Goal: Information Seeking & Learning: Learn about a topic

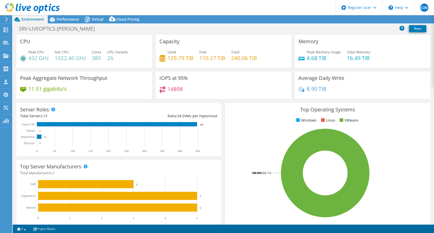
select select "EULondon"
select select "NOK"
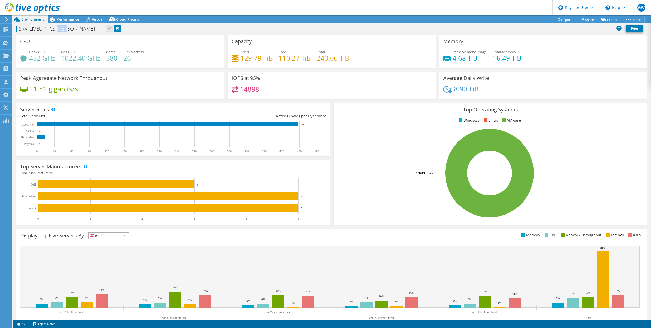
drag, startPoint x: 78, startPoint y: 28, endPoint x: 58, endPoint y: 30, distance: 19.6
click at [58, 30] on div "SRV-LIVEOPTICS-NEAS Print" at bounding box center [332, 28] width 638 height 9
copy h1 "[PERSON_NAME]"
click at [87, 8] on header "GW Dell User Geir Wendelborg Geir.Wendelborg@dell.com Dell My Profile Log Out \…" at bounding box center [325, 7] width 651 height 15
click at [121, 30] on div "SRV-LIVEOPTICS-NEAS Print" at bounding box center [332, 28] width 638 height 9
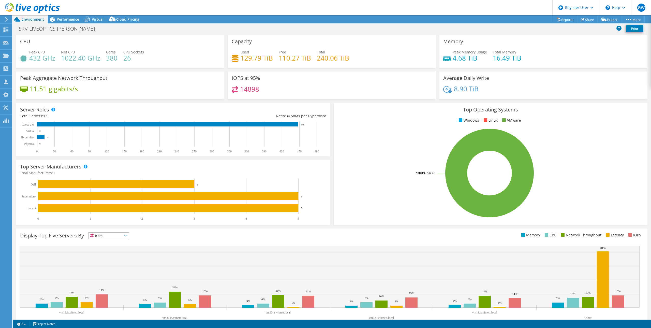
click at [94, 18] on span "Virtual" at bounding box center [98, 19] width 12 height 5
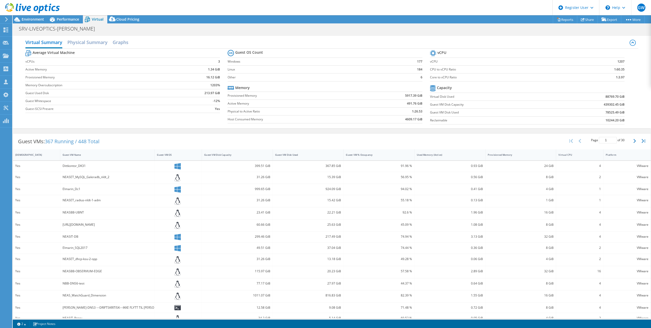
click at [84, 38] on h2 "Physical Summary" at bounding box center [87, 42] width 40 height 10
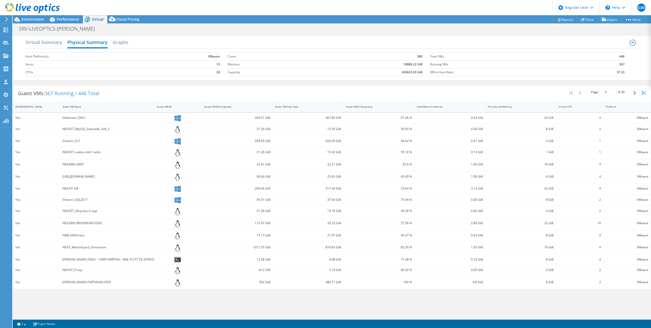
click at [65, 19] on span "Performance" at bounding box center [68, 19] width 22 height 5
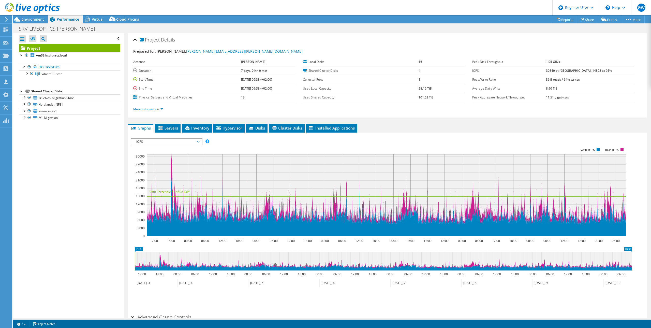
click at [26, 72] on div at bounding box center [26, 72] width 5 height 5
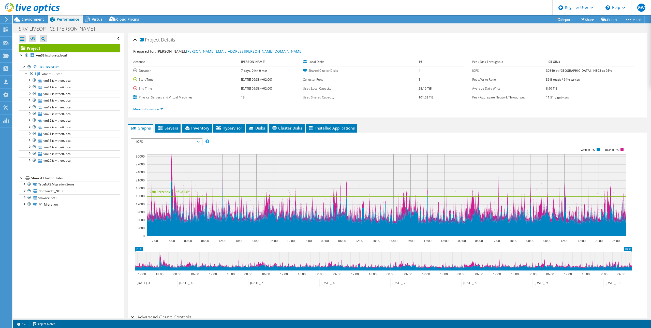
click at [30, 79] on div at bounding box center [29, 79] width 5 height 5
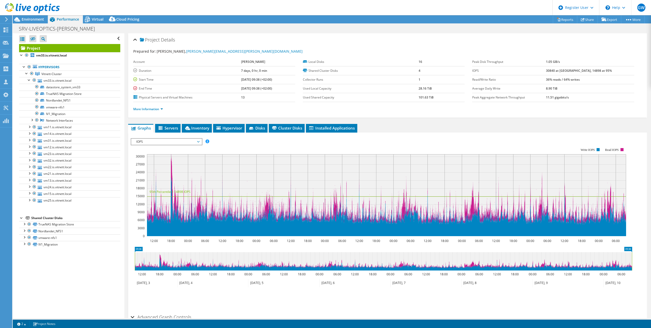
click at [31, 118] on div at bounding box center [31, 119] width 5 height 5
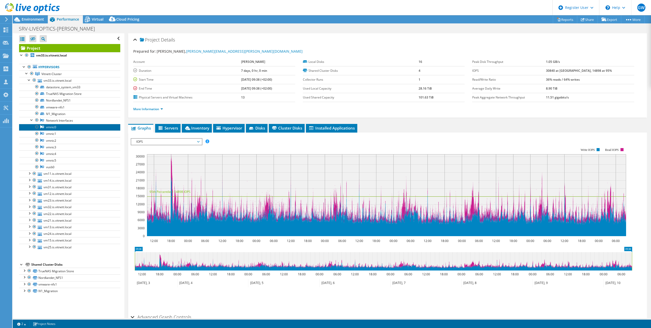
click at [49, 127] on link "vmnic0" at bounding box center [69, 127] width 101 height 7
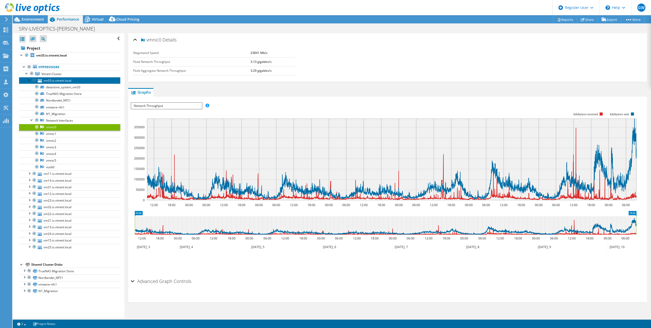
click at [56, 81] on link "vm33.is.vitnett.local" at bounding box center [69, 80] width 101 height 7
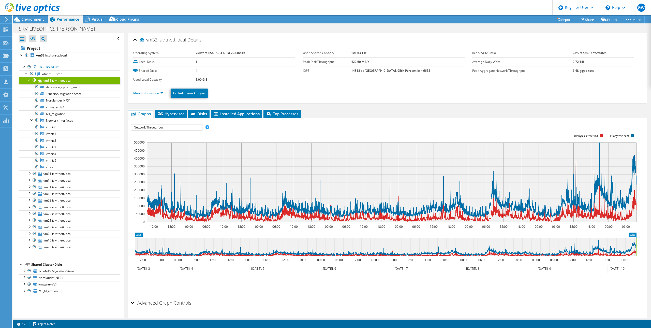
click at [25, 19] on span "Environment" at bounding box center [33, 19] width 22 height 5
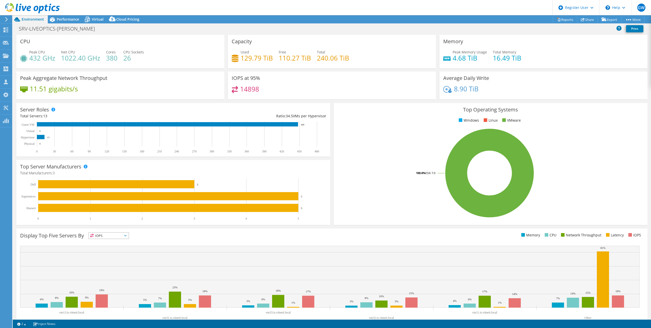
click at [68, 21] on span "Performance" at bounding box center [68, 19] width 22 height 5
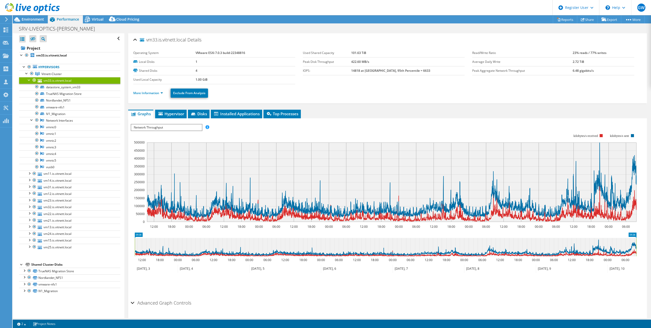
click at [89, 16] on icon at bounding box center [87, 19] width 9 height 9
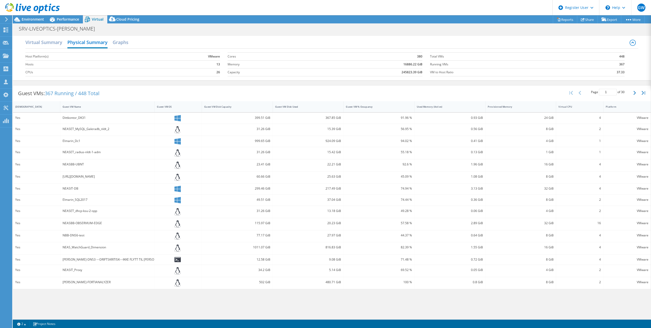
click at [67, 20] on span "Performance" at bounding box center [68, 19] width 22 height 5
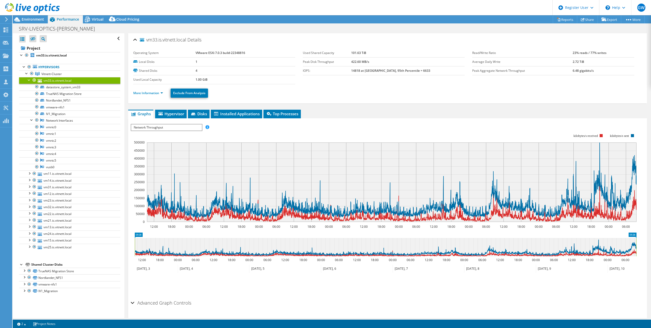
click at [38, 18] on span "Environment" at bounding box center [33, 19] width 22 height 5
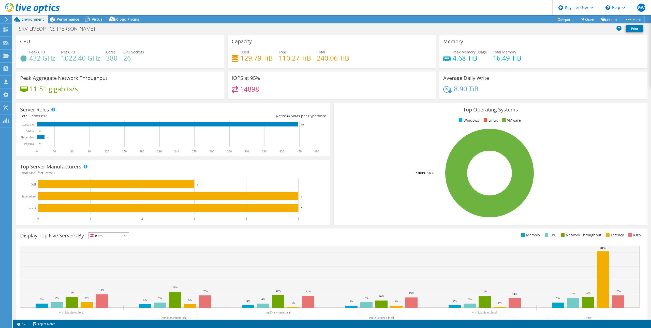
click at [71, 19] on span "Performance" at bounding box center [68, 19] width 22 height 5
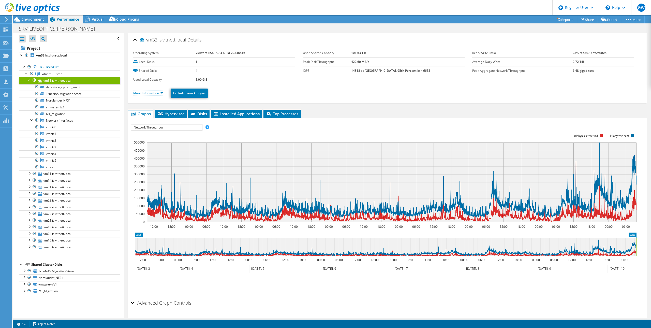
click at [162, 92] on link "More Information" at bounding box center [148, 93] width 30 height 4
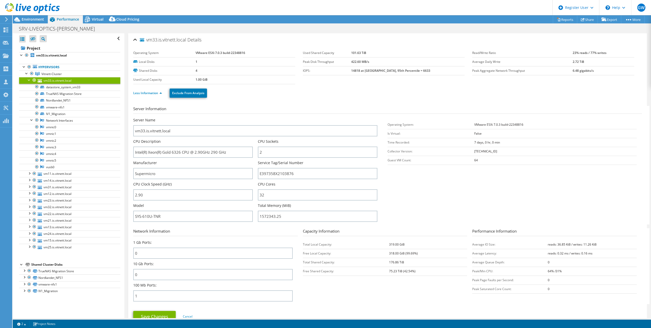
click at [53, 75] on span "Vitnett-Cluster" at bounding box center [51, 74] width 20 height 4
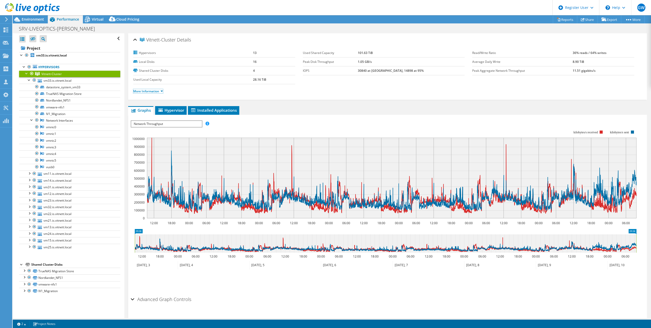
click at [156, 90] on link "More Information" at bounding box center [148, 91] width 30 height 4
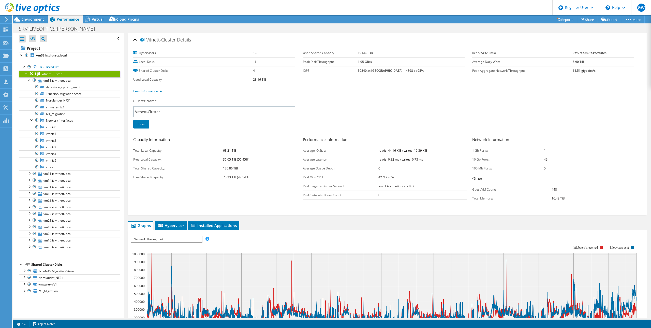
click at [165, 223] on span "Hypervisor" at bounding box center [171, 225] width 26 height 5
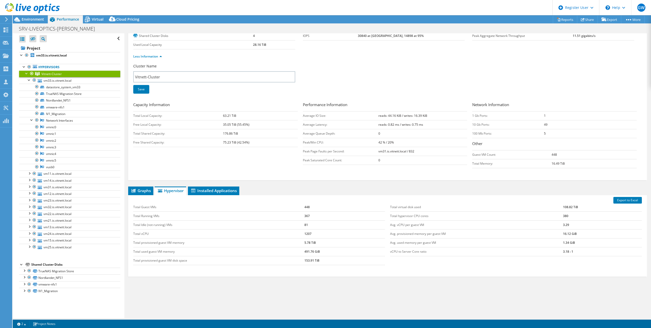
scroll to position [39, 0]
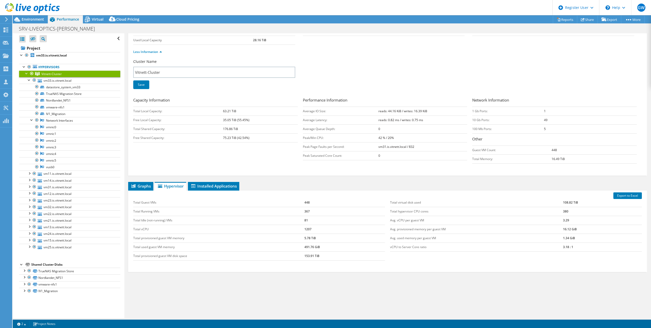
click at [24, 72] on link "Vitnett-Cluster" at bounding box center [69, 73] width 101 height 7
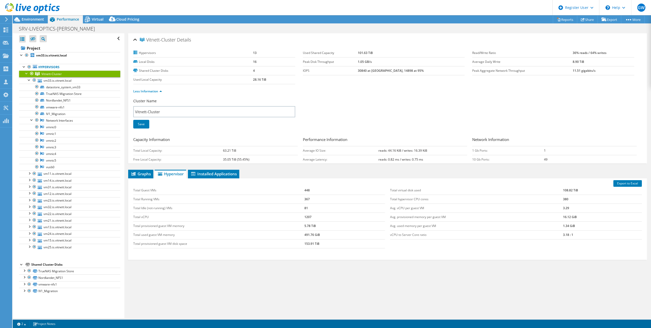
scroll to position [0, 0]
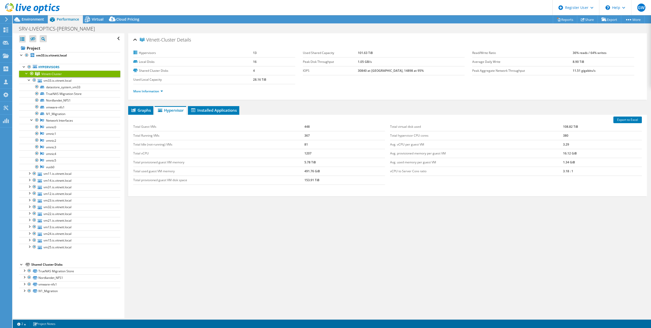
click at [31, 72] on div at bounding box center [31, 73] width 5 height 6
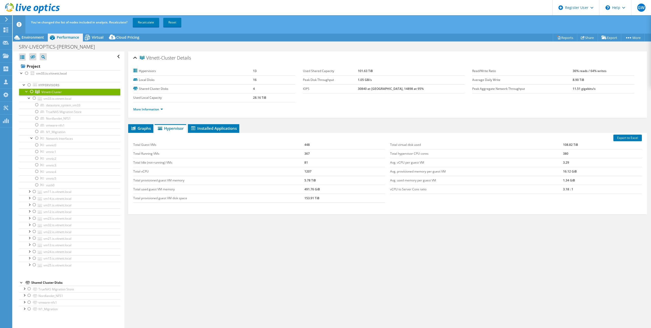
click at [34, 191] on div at bounding box center [34, 191] width 5 height 6
click at [34, 199] on div at bounding box center [34, 198] width 5 height 6
click at [32, 212] on div at bounding box center [34, 211] width 5 height 6
click at [34, 233] on div at bounding box center [34, 258] width 5 height 6
click at [34, 233] on div at bounding box center [34, 245] width 5 height 6
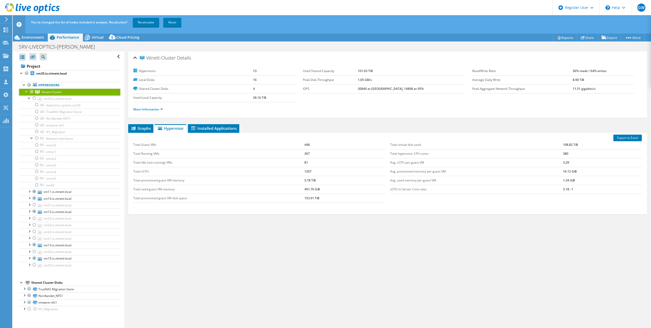
click at [148, 22] on link "Recalculate" at bounding box center [146, 22] width 26 height 9
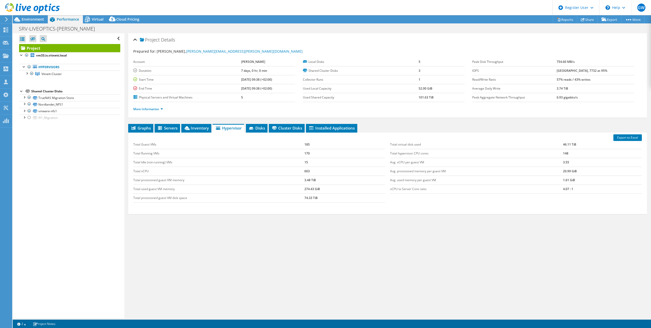
select select "EULondon"
select select "NOK"
click at [24, 66] on div at bounding box center [24, 66] width 5 height 5
click at [23, 64] on div at bounding box center [24, 66] width 5 height 5
click at [27, 71] on div at bounding box center [26, 72] width 5 height 5
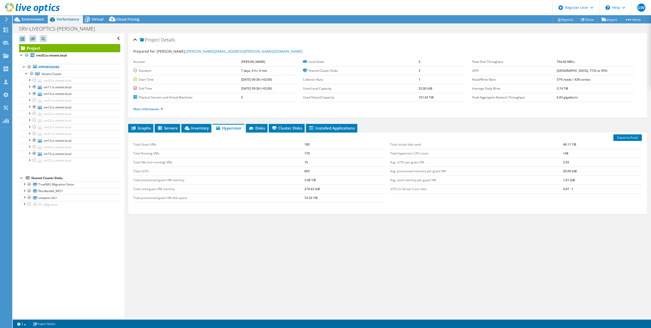
click at [31, 72] on div at bounding box center [31, 73] width 5 height 6
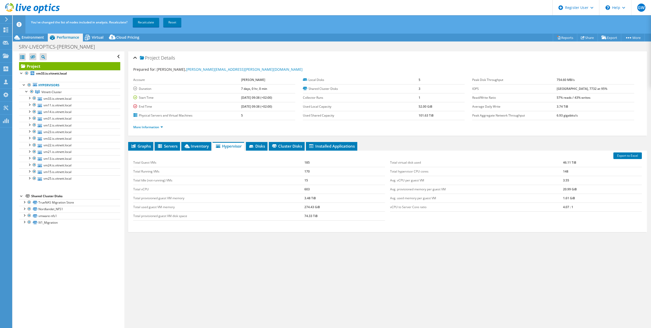
click at [32, 93] on div at bounding box center [31, 91] width 5 height 6
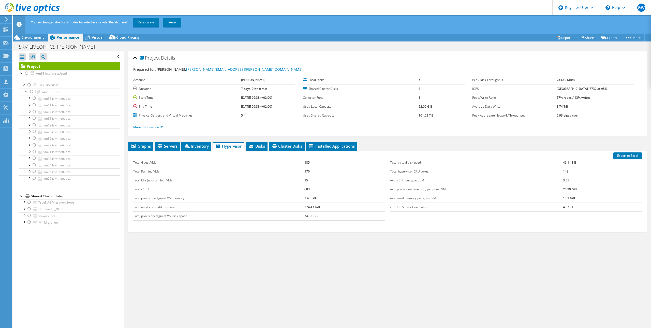
click at [34, 98] on div at bounding box center [34, 98] width 5 height 6
click at [33, 118] on div at bounding box center [34, 118] width 5 height 6
click at [34, 137] on div at bounding box center [34, 138] width 5 height 6
click at [142, 22] on link "Recalculate" at bounding box center [146, 22] width 26 height 9
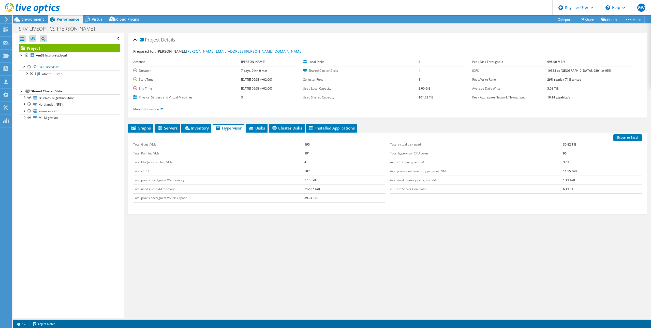
click at [21, 52] on div at bounding box center [21, 54] width 5 height 5
click at [28, 54] on div at bounding box center [26, 55] width 5 height 6
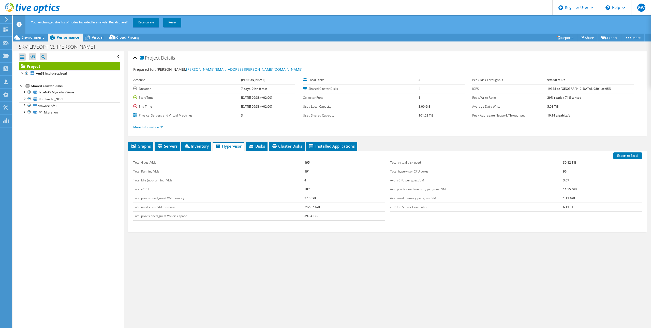
click at [21, 72] on div at bounding box center [21, 72] width 5 height 5
click at [24, 84] on div at bounding box center [24, 84] width 5 height 5
click at [21, 73] on div at bounding box center [21, 72] width 5 height 5
click at [22, 73] on div at bounding box center [21, 72] width 5 height 5
click at [25, 84] on div at bounding box center [24, 84] width 5 height 5
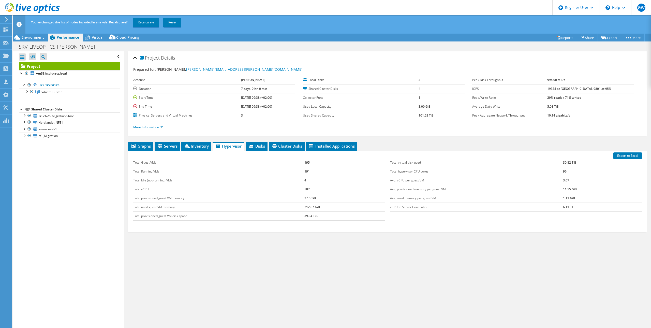
click at [27, 89] on div at bounding box center [26, 90] width 5 height 5
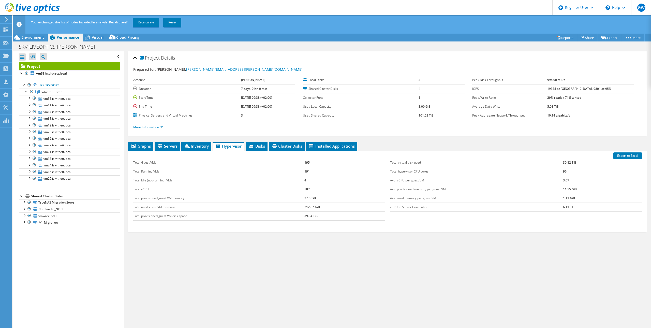
click at [31, 89] on div at bounding box center [31, 91] width 5 height 6
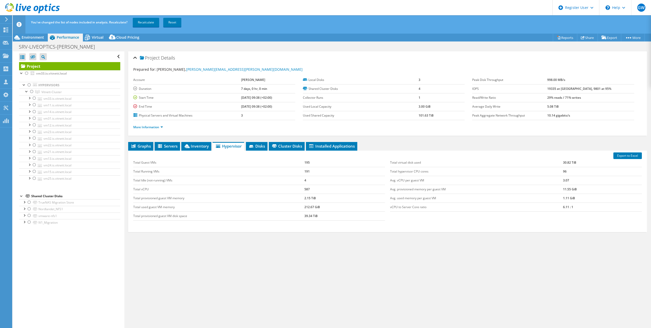
click at [34, 179] on div at bounding box center [34, 178] width 5 height 6
click at [34, 163] on div at bounding box center [34, 165] width 5 height 6
click at [34, 151] on div at bounding box center [34, 151] width 5 height 6
click at [34, 145] on div at bounding box center [34, 145] width 5 height 6
click at [34, 129] on div at bounding box center [34, 131] width 5 height 6
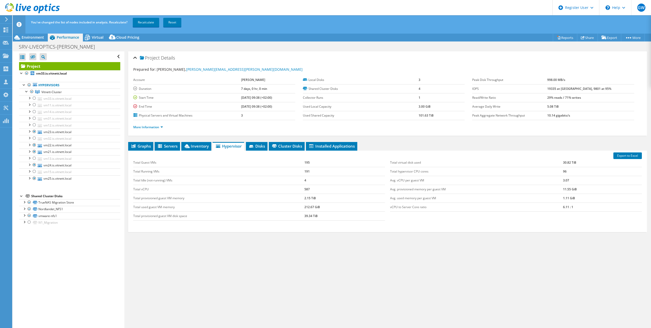
click at [155, 23] on link "Recalculate" at bounding box center [146, 22] width 26 height 9
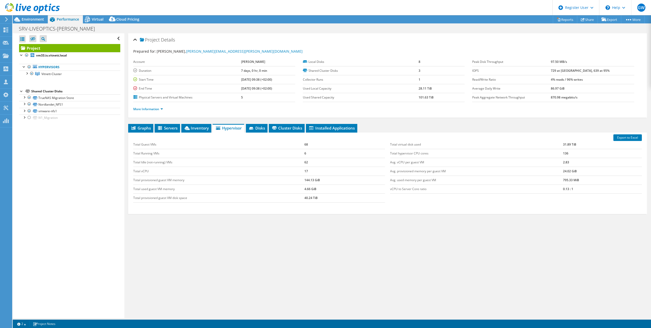
select select "EULondon"
select select "NOK"
click at [29, 67] on div at bounding box center [29, 67] width 5 height 6
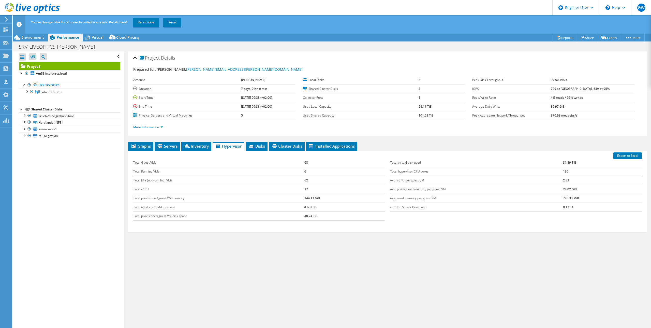
click at [141, 22] on link "Recalculate" at bounding box center [146, 22] width 26 height 9
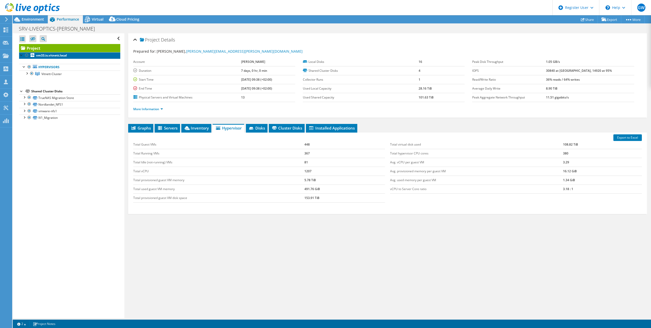
click at [72, 55] on link "vm33.is.vitnett.local" at bounding box center [69, 55] width 101 height 7
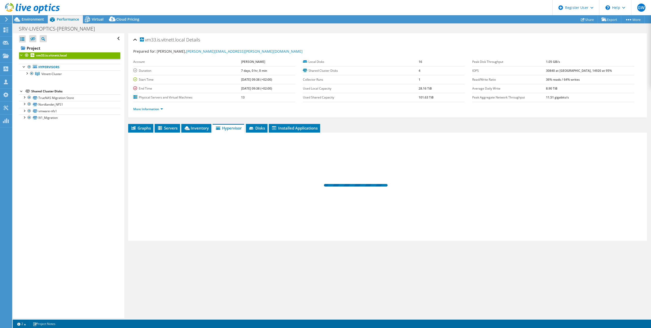
click at [194, 126] on span "Inventory" at bounding box center [196, 127] width 25 height 5
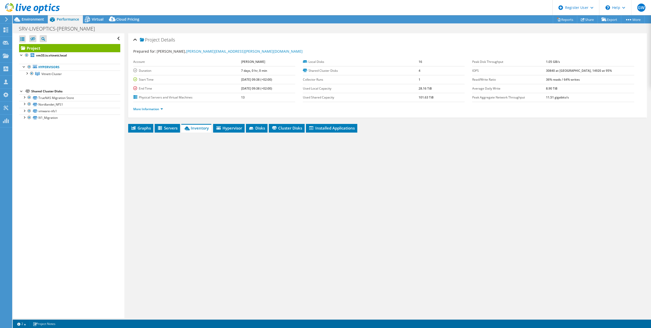
click at [167, 122] on div "Project Details Prepared for: Håvard Dørum, havard.dorum@neas.no Account NEAS D…" at bounding box center [387, 175] width 526 height 284
click at [166, 129] on span "Servers" at bounding box center [167, 127] width 20 height 5
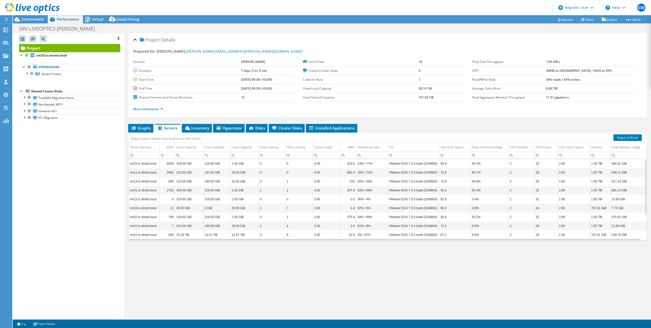
click at [229, 128] on span "Hypervisor" at bounding box center [229, 127] width 26 height 5
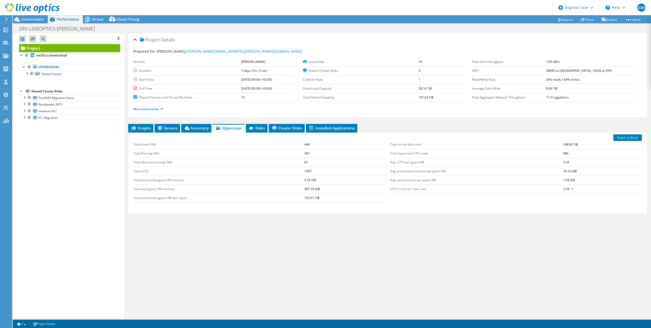
click at [201, 129] on span "Inventory" at bounding box center [196, 127] width 25 height 5
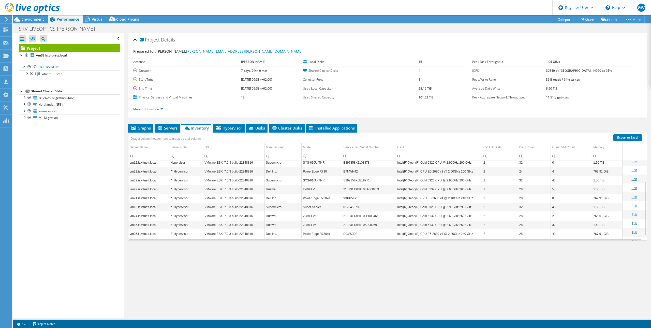
scroll to position [39, 0]
click at [356, 208] on td "0123456789" at bounding box center [369, 206] width 54 height 9
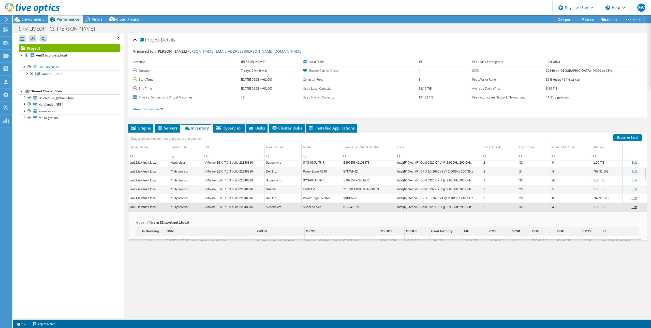
scroll to position [0, 0]
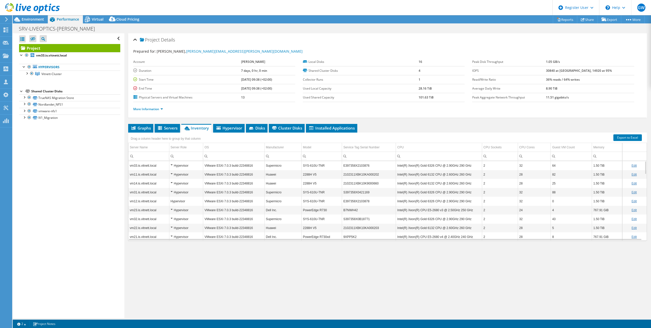
click at [283, 146] on div "Manufacturer" at bounding box center [275, 147] width 18 height 6
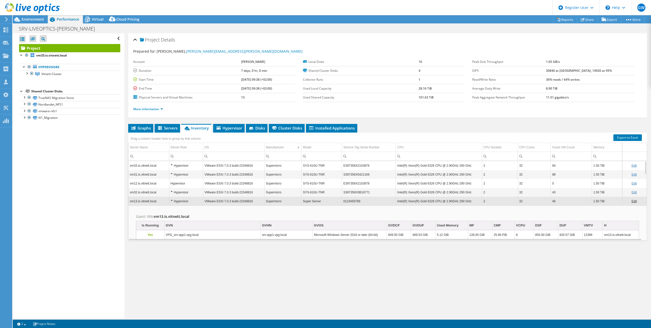
click at [170, 130] on span "Servers" at bounding box center [167, 127] width 20 height 5
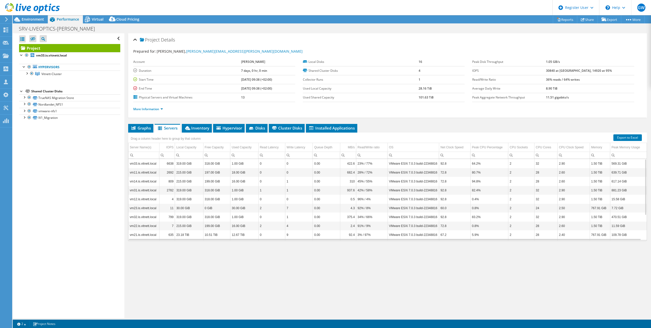
click at [94, 16] on div "Virtual" at bounding box center [95, 19] width 24 height 8
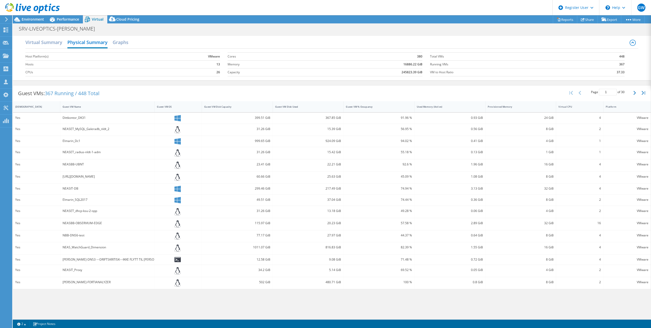
click at [65, 19] on span "Performance" at bounding box center [68, 19] width 22 height 5
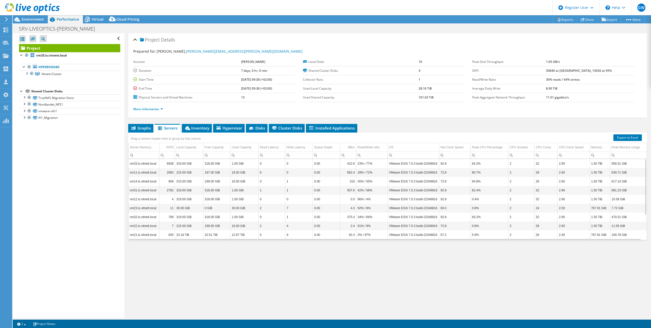
click at [29, 66] on div at bounding box center [29, 67] width 5 height 6
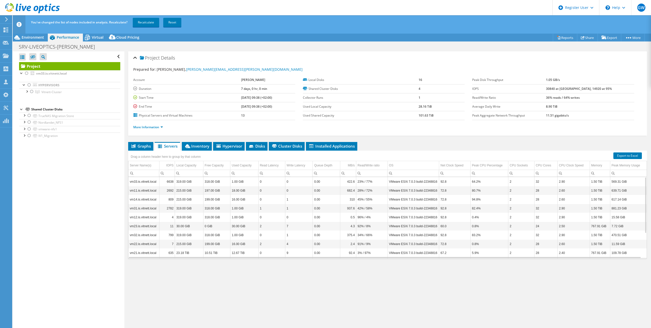
click at [26, 91] on div at bounding box center [26, 90] width 5 height 5
click at [35, 137] on div at bounding box center [34, 138] width 5 height 6
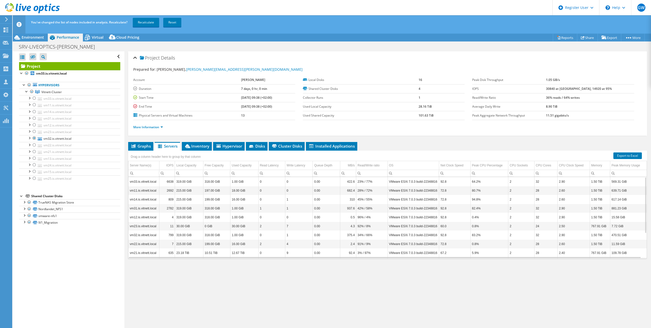
click at [33, 97] on div at bounding box center [34, 98] width 5 height 6
click at [35, 116] on div at bounding box center [34, 118] width 5 height 6
click at [142, 21] on link "Recalculate" at bounding box center [146, 22] width 26 height 9
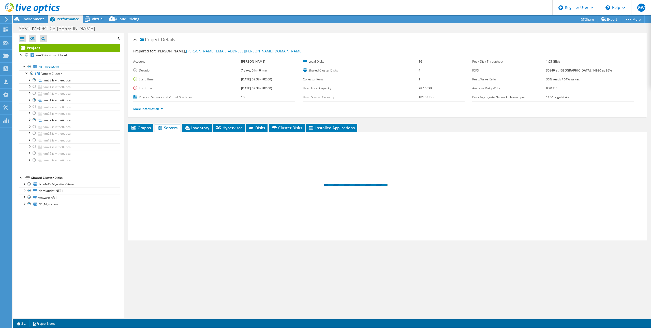
click at [99, 21] on span "Virtual" at bounding box center [98, 19] width 12 height 5
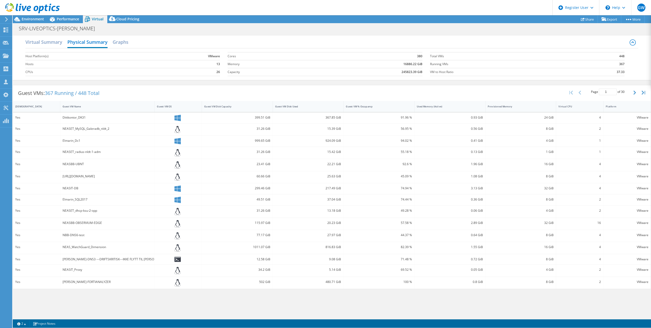
click at [66, 20] on span "Performance" at bounding box center [68, 19] width 22 height 5
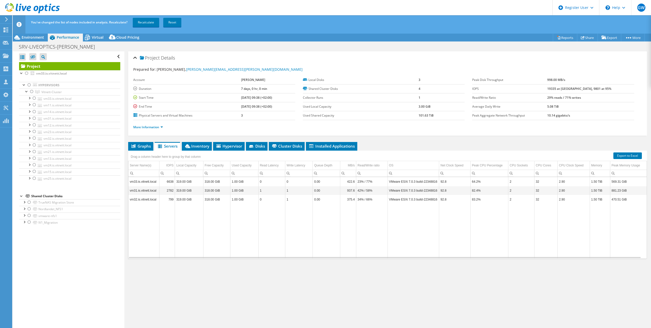
select select "EULondon"
select select "NOK"
click at [35, 163] on div at bounding box center [34, 165] width 5 height 6
click at [32, 148] on div at bounding box center [34, 151] width 5 height 6
click at [34, 142] on div at bounding box center [34, 145] width 5 height 6
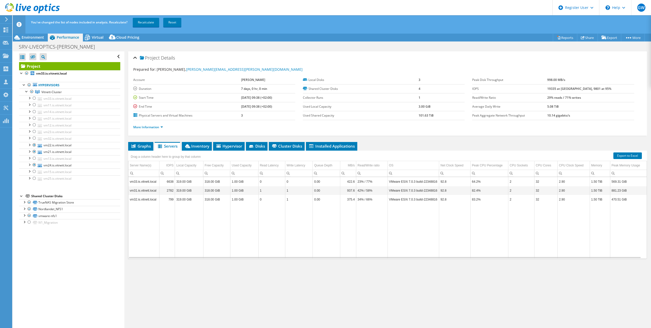
click at [33, 130] on div at bounding box center [34, 131] width 5 height 6
click at [35, 177] on div at bounding box center [34, 178] width 5 height 6
click at [148, 24] on link "Recalculate" at bounding box center [146, 22] width 26 height 9
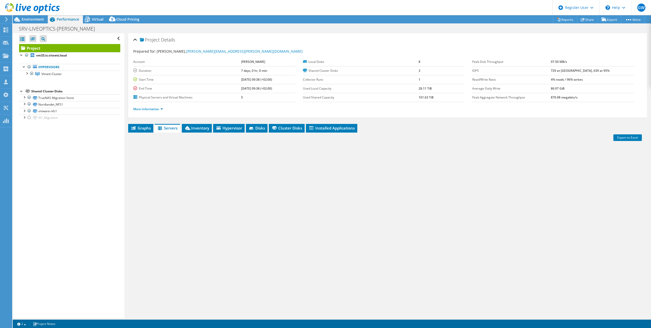
click at [97, 20] on span "Virtual" at bounding box center [98, 19] width 12 height 5
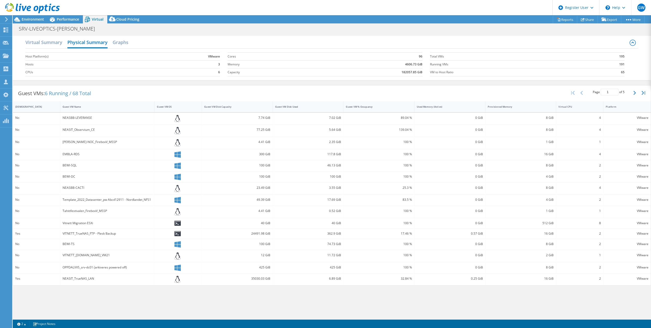
click at [28, 109] on div "[DEMOGRAPHIC_DATA]" at bounding box center [33, 107] width 41 height 8
click at [45, 106] on div "[DEMOGRAPHIC_DATA]" at bounding box center [33, 106] width 36 height 3
click at [53, 106] on div "[DEMOGRAPHIC_DATA]" at bounding box center [33, 107] width 41 height 8
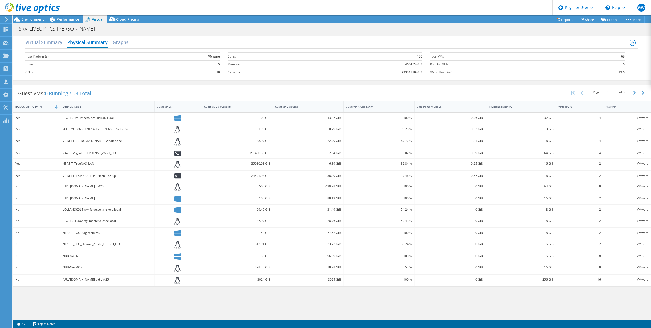
select select "EULondon"
select select "NOK"
click at [633, 95] on button "button" at bounding box center [635, 93] width 9 height 10
click at [634, 93] on icon "button" at bounding box center [634, 93] width 3 height 4
click at [70, 19] on span "Performance" at bounding box center [68, 19] width 22 height 5
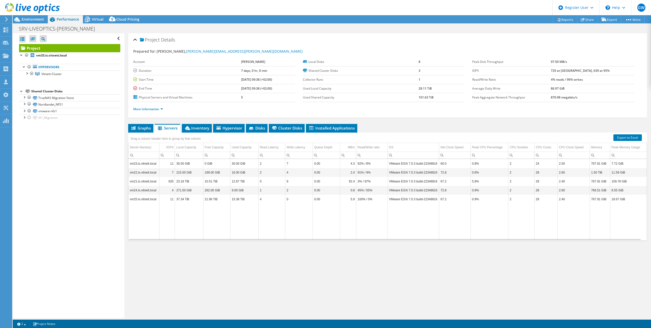
click at [29, 67] on div at bounding box center [29, 67] width 5 height 6
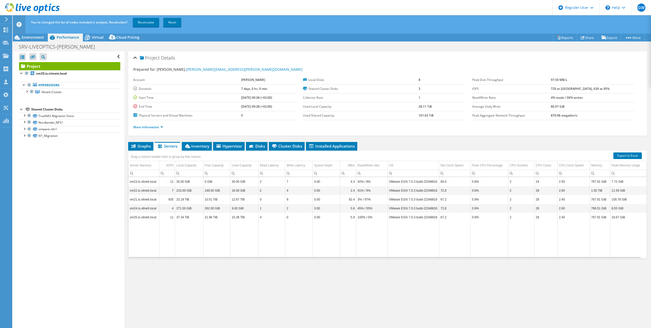
click at [145, 20] on link "Recalculate" at bounding box center [146, 22] width 26 height 9
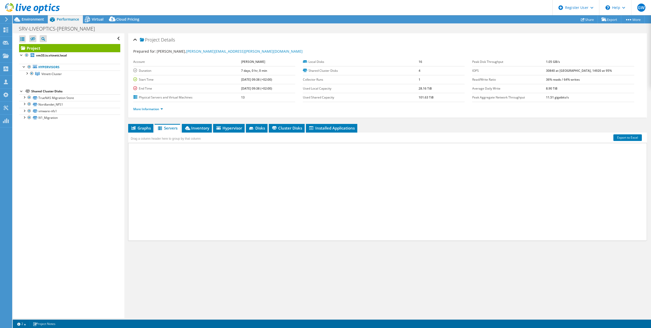
click at [234, 129] on span "Hypervisor" at bounding box center [229, 127] width 26 height 5
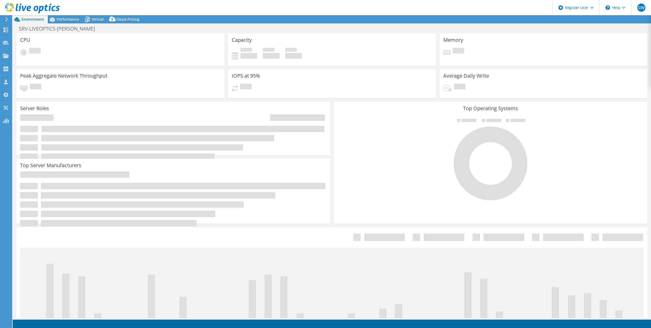
select select "EULondon"
select select "USD"
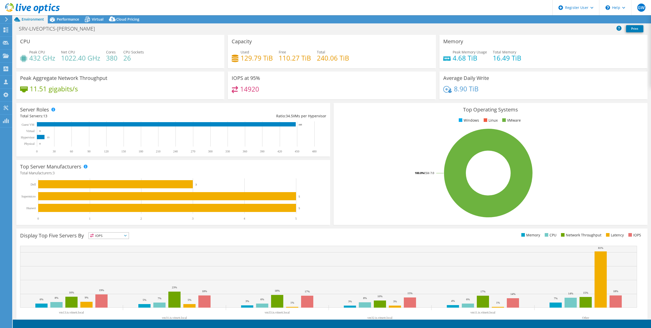
click at [76, 20] on span "Performance" at bounding box center [68, 19] width 22 height 5
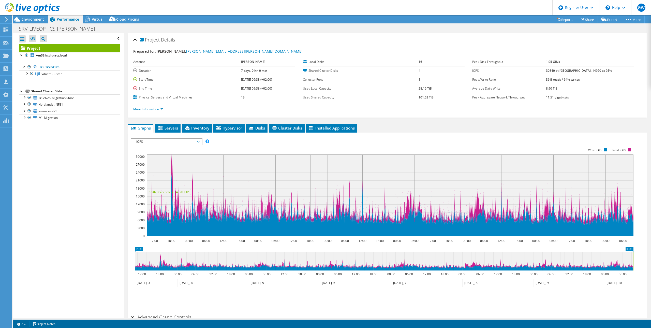
click at [226, 128] on span "Hypervisor" at bounding box center [229, 127] width 26 height 5
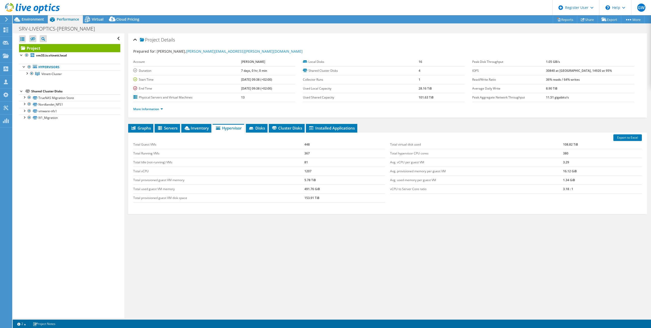
click at [200, 127] on span "Inventory" at bounding box center [196, 127] width 25 height 5
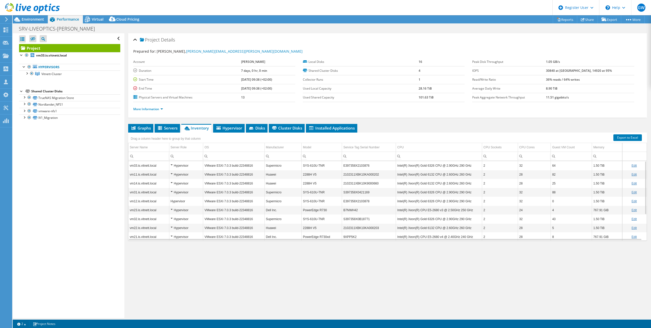
click at [26, 73] on div at bounding box center [26, 72] width 5 height 5
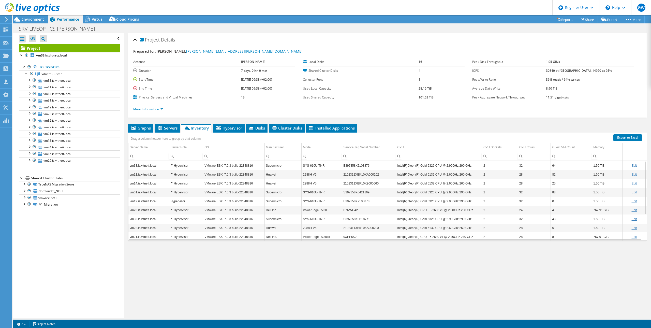
click at [31, 74] on div at bounding box center [31, 73] width 5 height 6
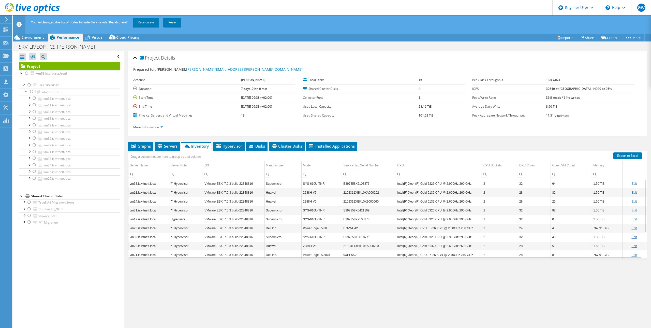
click at [33, 171] on div at bounding box center [34, 171] width 5 height 6
click at [35, 158] on div at bounding box center [34, 158] width 5 height 6
click at [35, 125] on div at bounding box center [34, 125] width 5 height 6
click at [34, 112] on div at bounding box center [34, 112] width 5 height 6
click at [34, 105] on div at bounding box center [34, 105] width 5 height 6
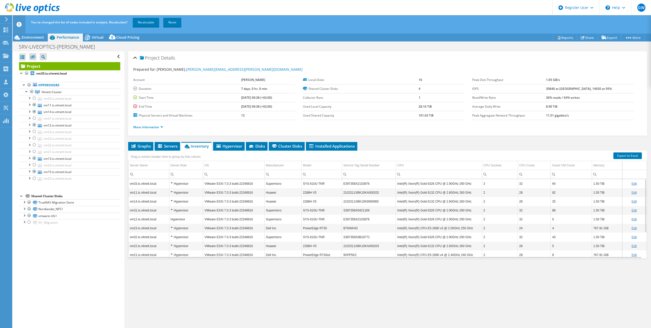
click at [146, 20] on link "Recalculate" at bounding box center [146, 22] width 26 height 9
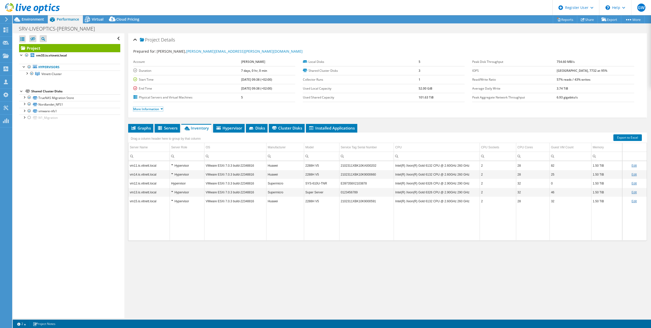
click at [152, 108] on link "More Information" at bounding box center [148, 109] width 30 height 4
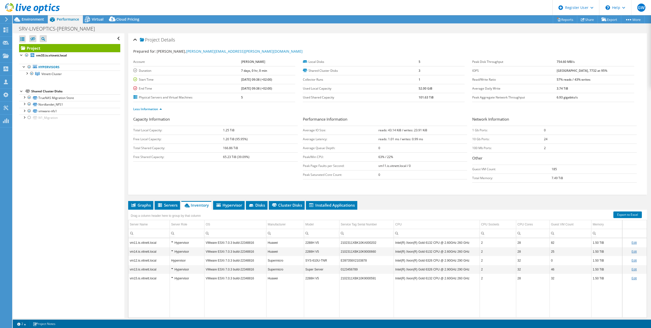
click at [231, 205] on span "Hypervisor" at bounding box center [229, 204] width 26 height 5
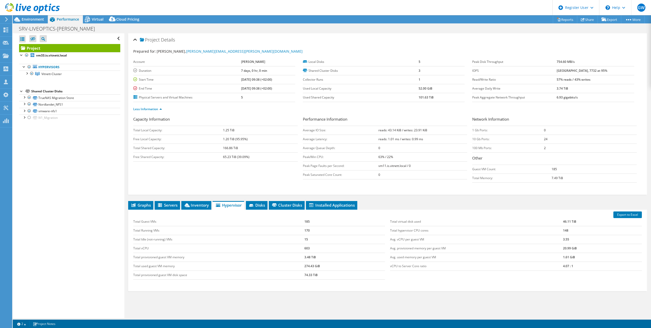
click at [29, 67] on div at bounding box center [29, 67] width 5 height 6
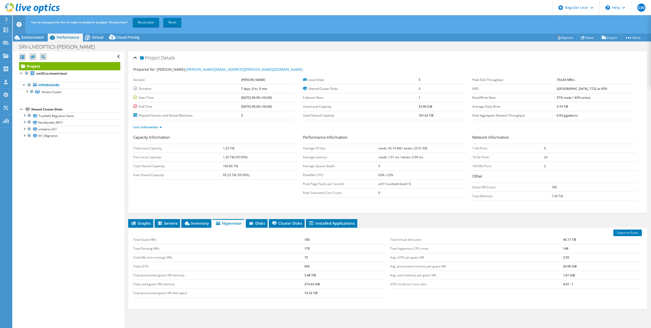
click at [153, 18] on link "Recalculate" at bounding box center [146, 22] width 26 height 9
click at [197, 222] on span "Inventory" at bounding box center [196, 222] width 25 height 5
